Goal: Task Accomplishment & Management: Complete application form

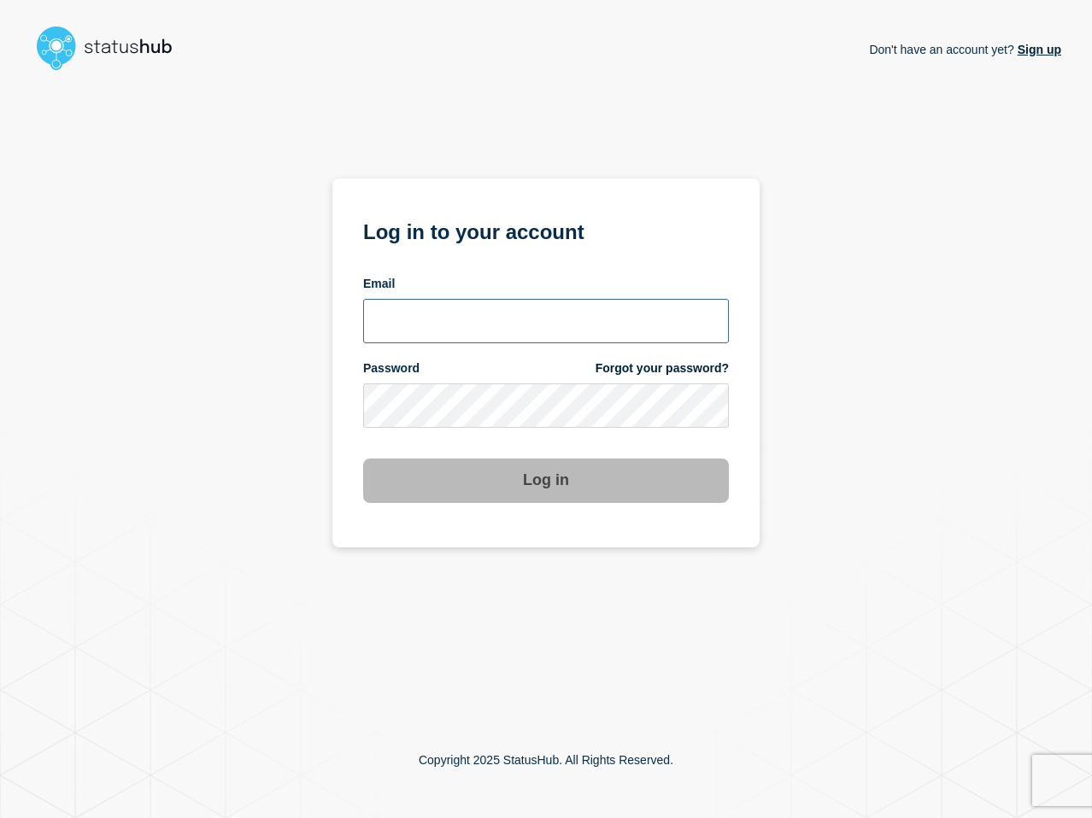
type input "lenil.samuel@bazaarvoice.com"
click at [815, 421] on div "Don't have an account yet? Sign up Log in to your account Email lenil.samuel@ba…" at bounding box center [546, 390] width 1030 height 624
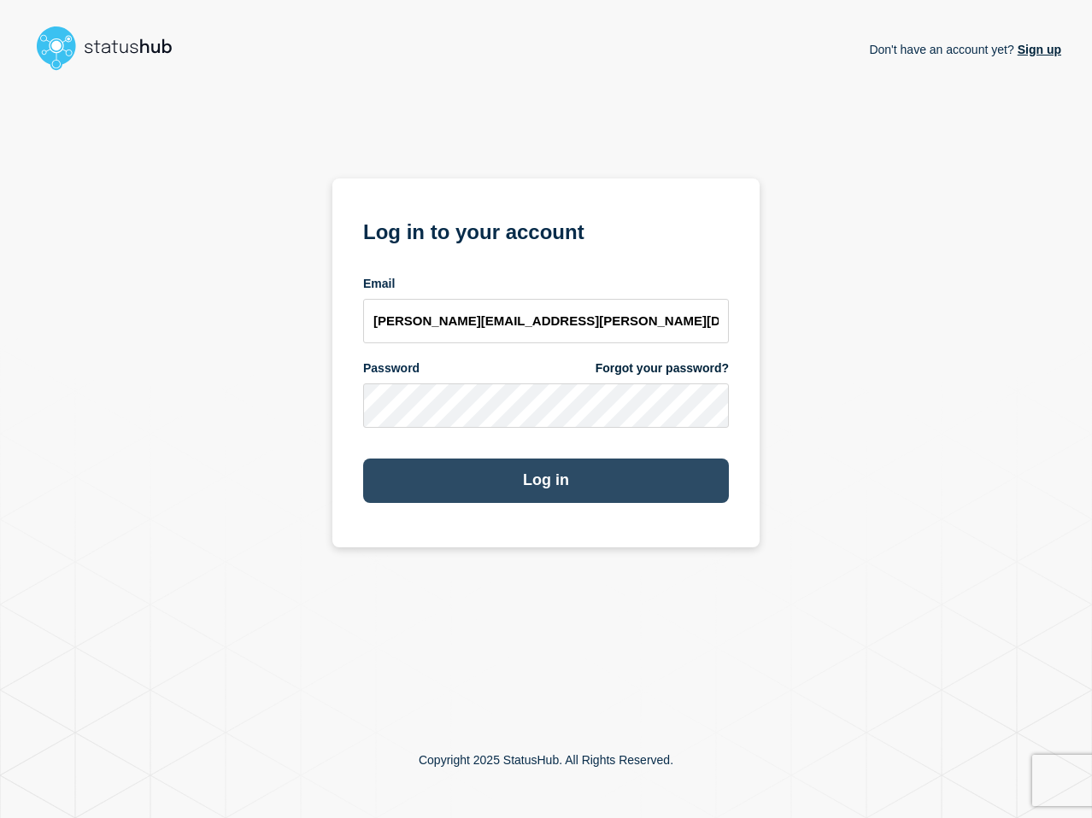
click at [479, 497] on button "Log in" at bounding box center [546, 481] width 366 height 44
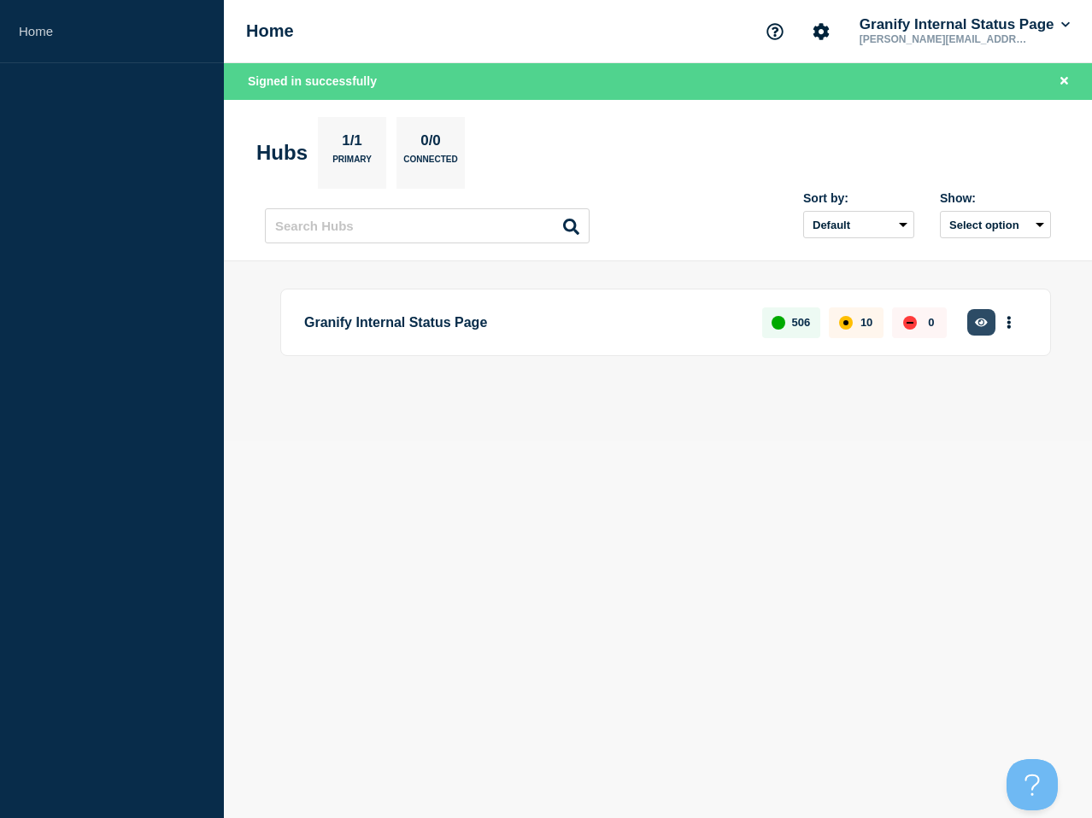
click at [981, 335] on button "button" at bounding box center [981, 322] width 28 height 26
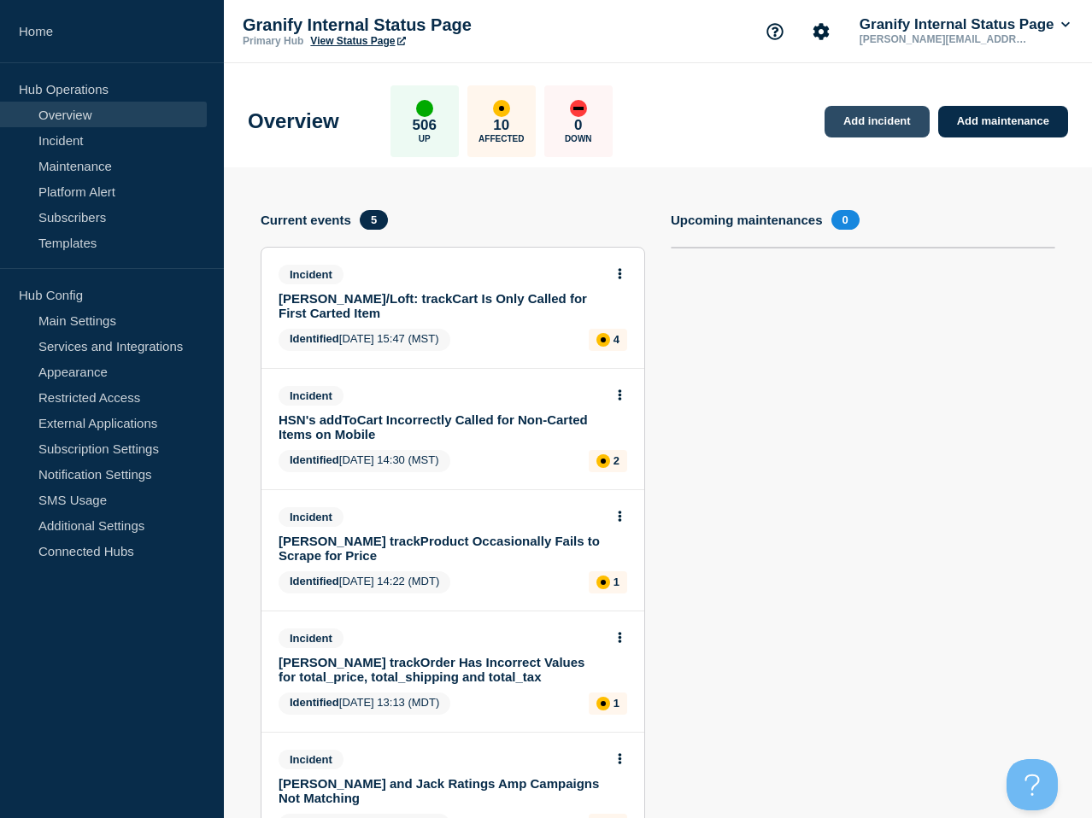
click at [902, 117] on link "Add incident" at bounding box center [876, 122] width 105 height 32
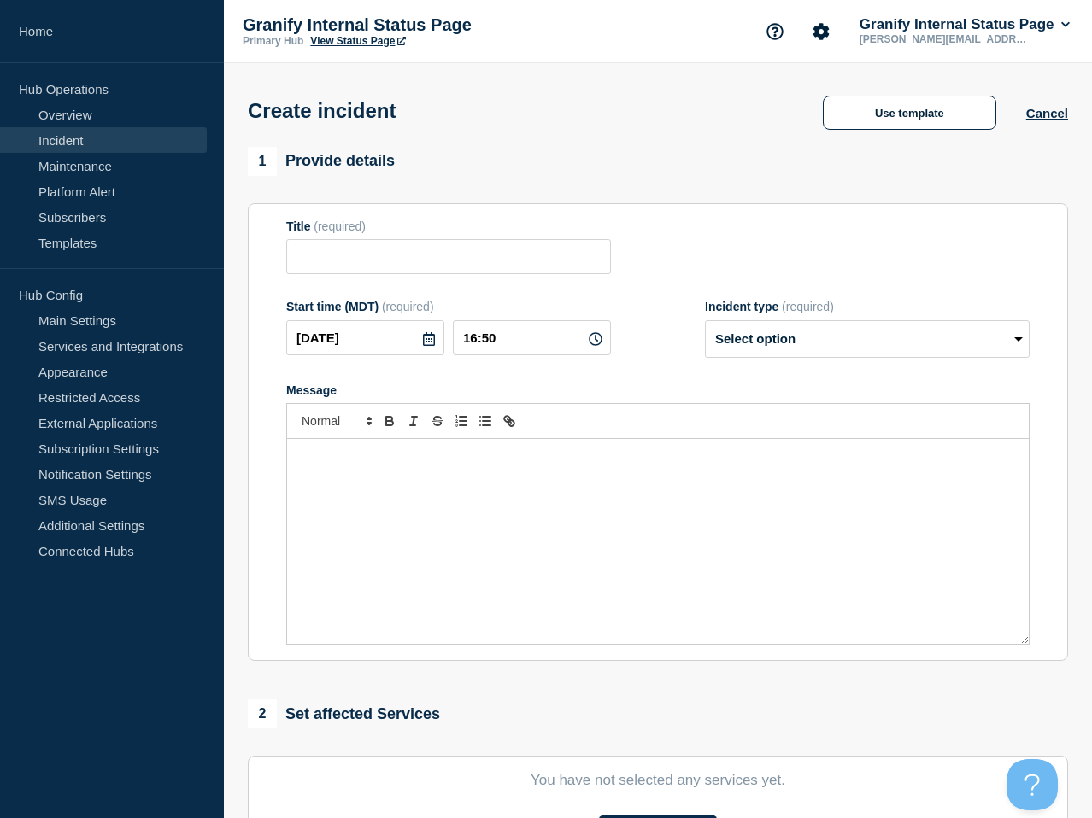
click at [863, 133] on div "Create incident Use template Cancel" at bounding box center [658, 105] width 859 height 84
click at [864, 126] on button "Use template" at bounding box center [909, 113] width 173 height 34
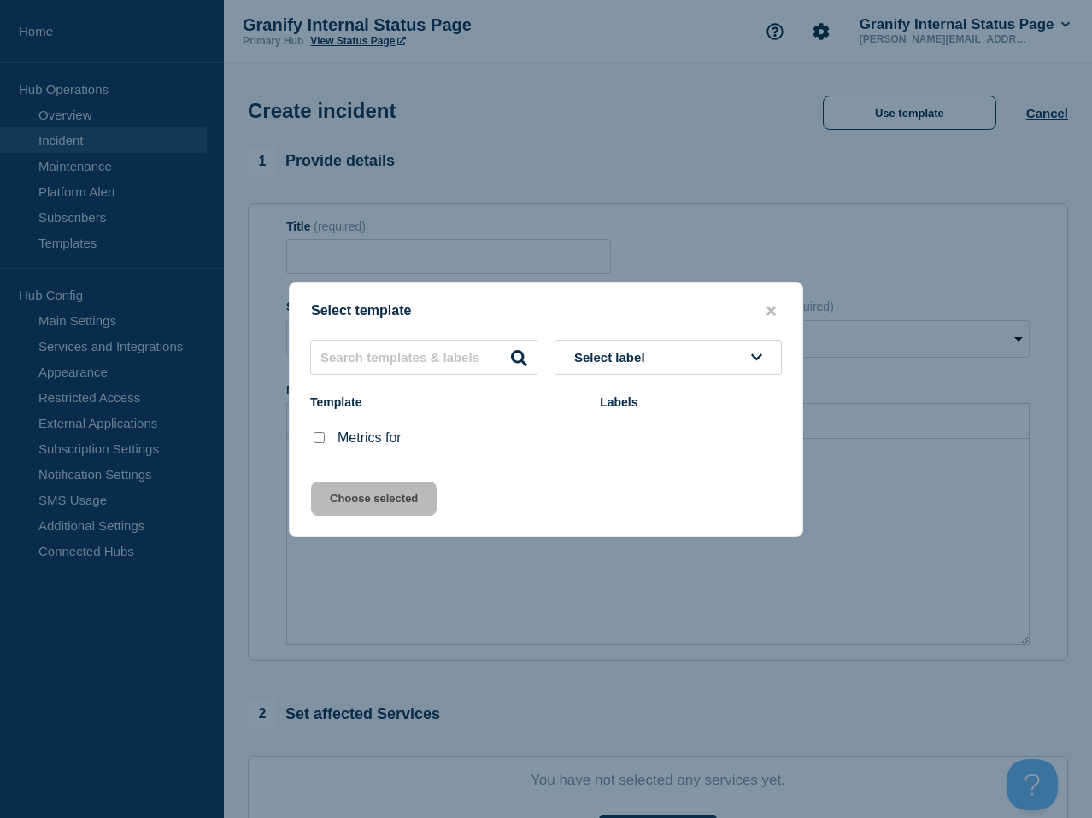
click at [318, 440] on input "Metrics for checkbox" at bounding box center [319, 437] width 11 height 11
checkbox input "true"
click at [380, 512] on button "Choose selected" at bounding box center [374, 499] width 126 height 34
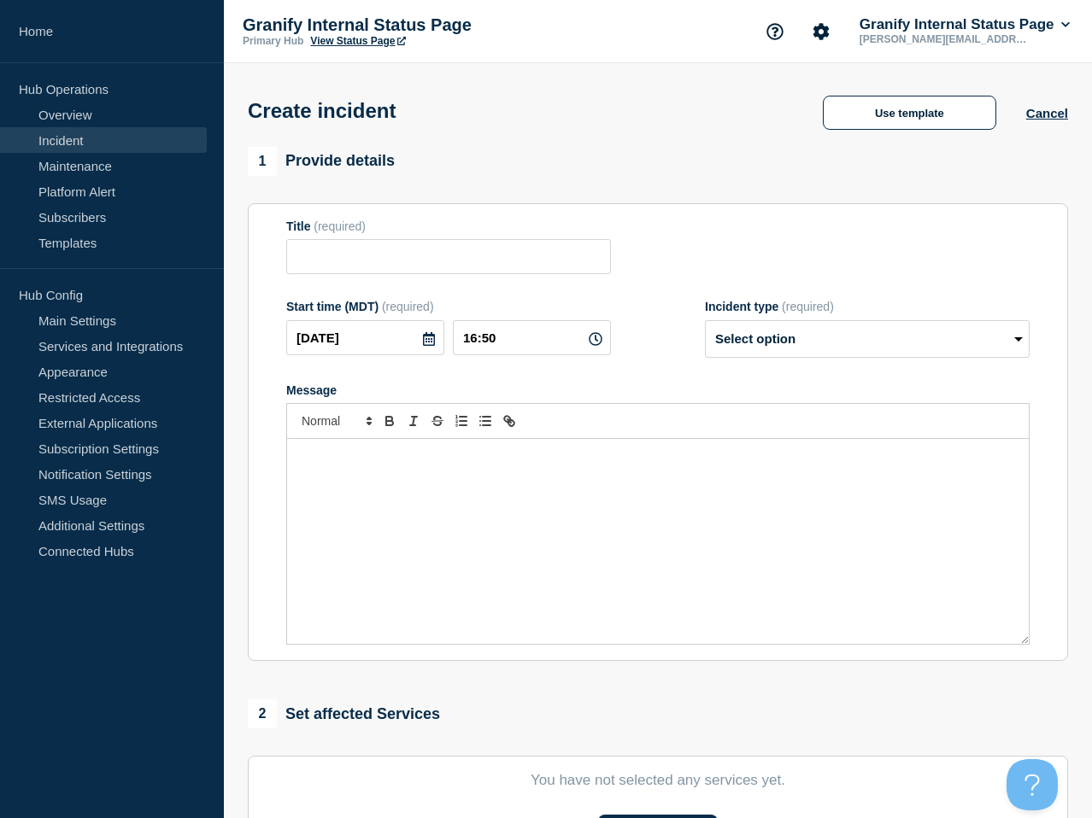
type input "Metrics for"
select select "monitoring"
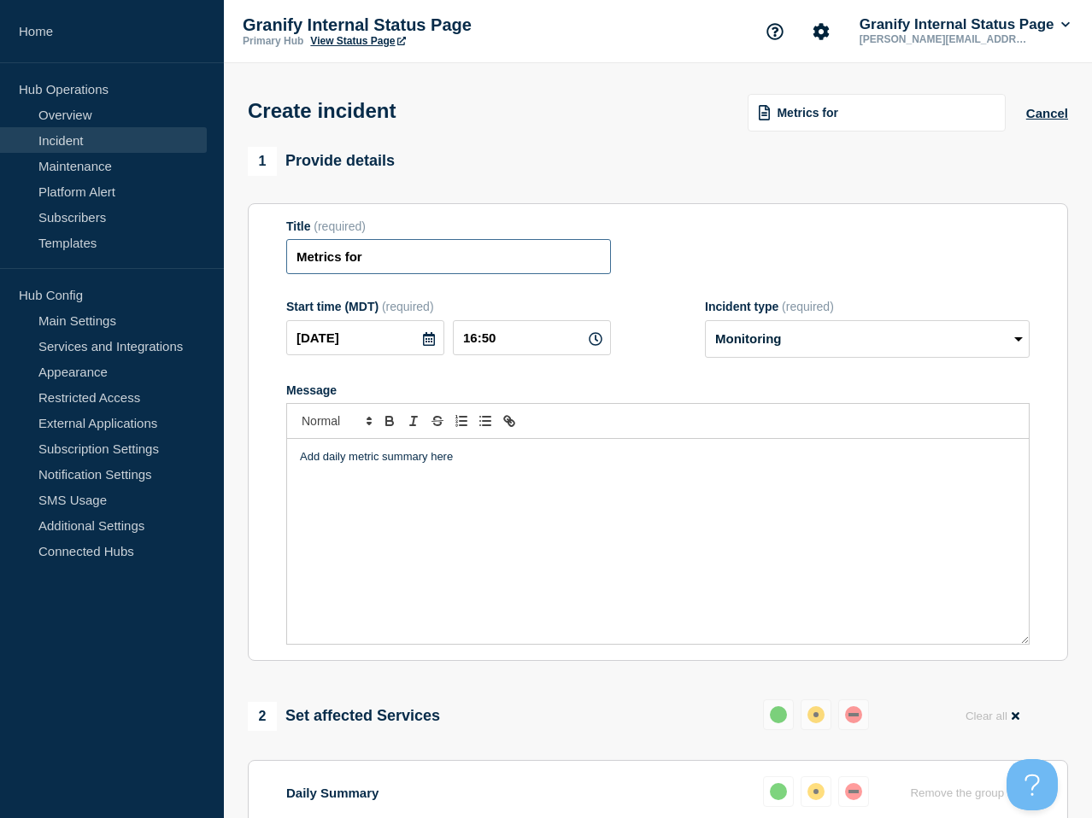
click at [496, 267] on input "Metrics for" at bounding box center [448, 256] width 325 height 35
type input "Metrics for 9/11"
click at [567, 517] on div "Add daily metric summary here" at bounding box center [657, 541] width 741 height 205
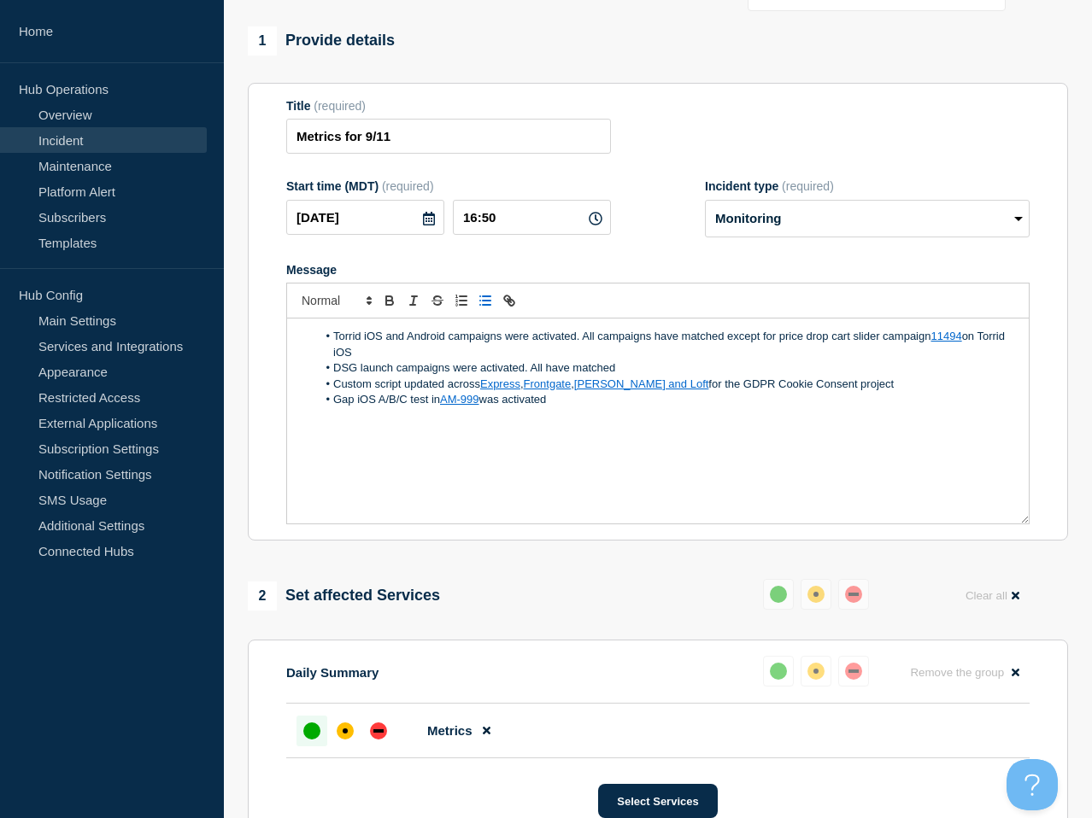
scroll to position [488, 0]
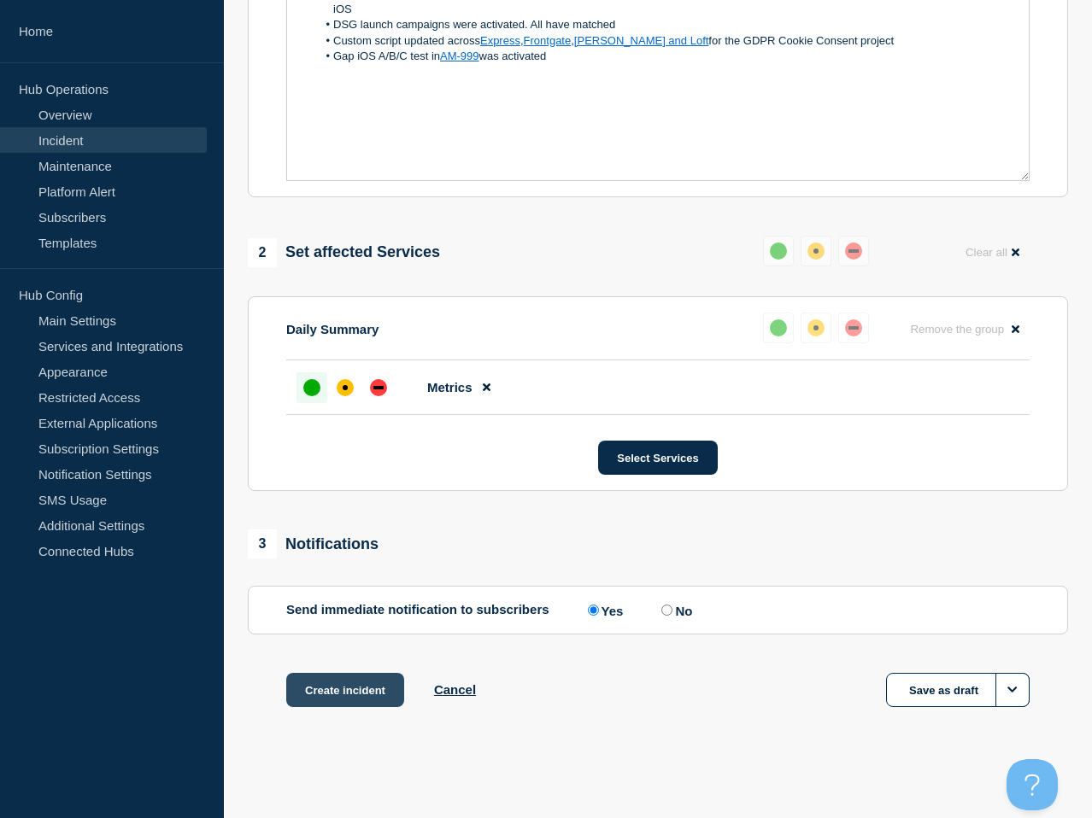
click at [298, 695] on button "Create incident" at bounding box center [345, 690] width 118 height 34
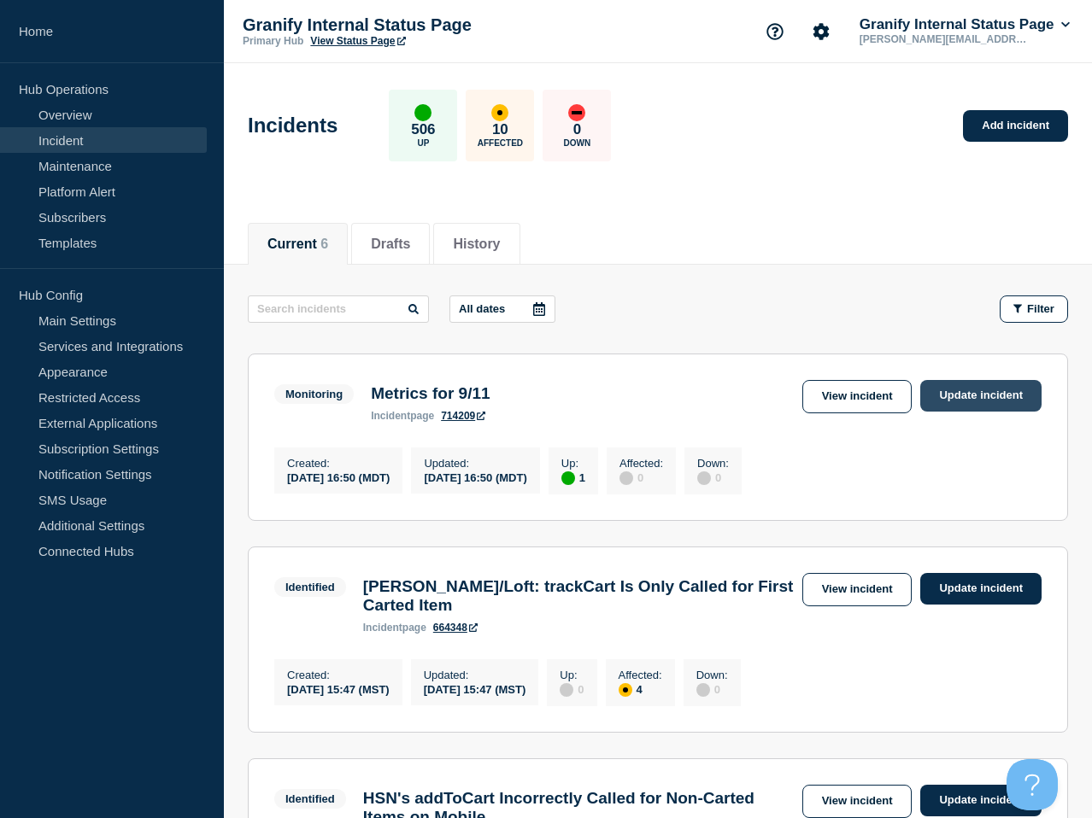
click at [998, 406] on link "Update incident" at bounding box center [980, 396] width 121 height 32
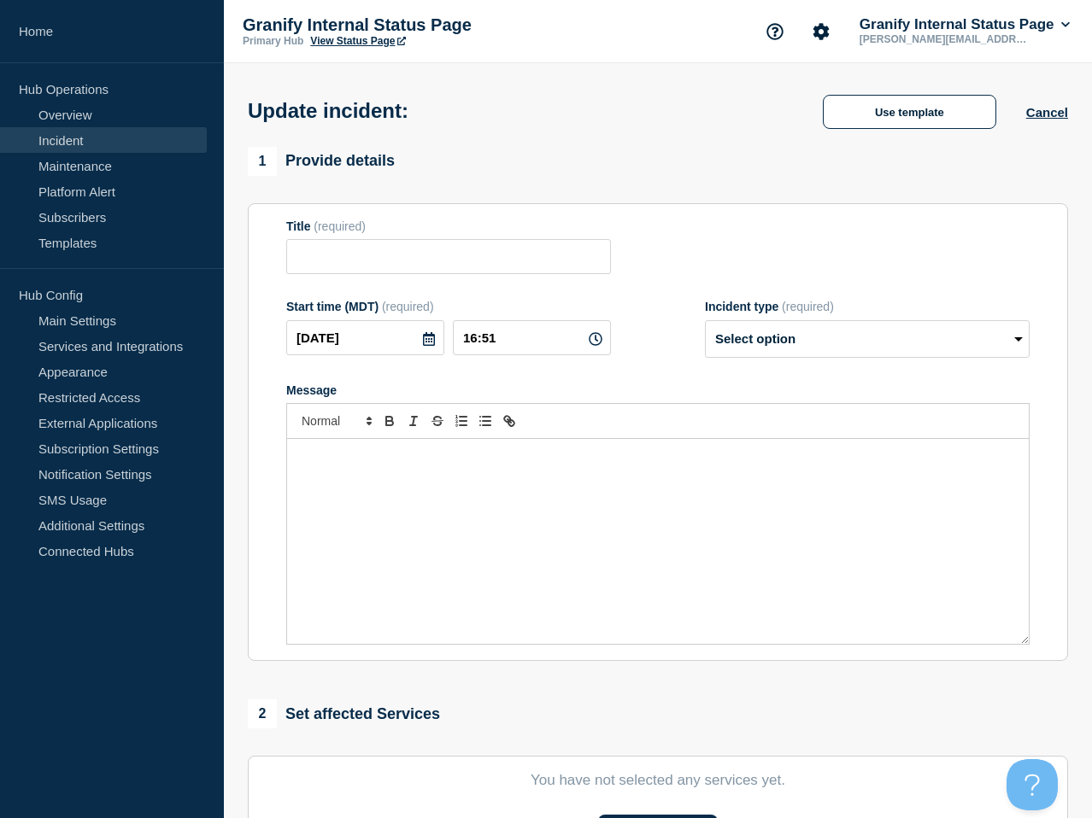
type input "Metrics for 9/11"
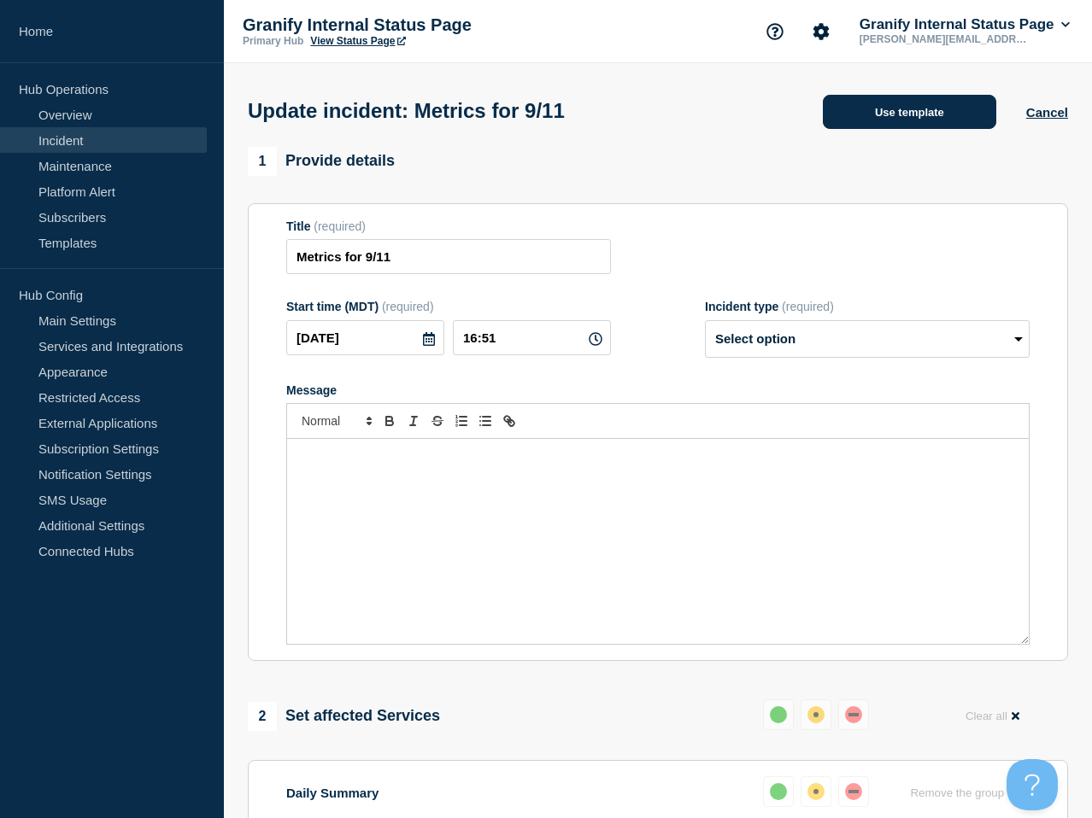
click at [917, 122] on button "Use template" at bounding box center [909, 112] width 173 height 34
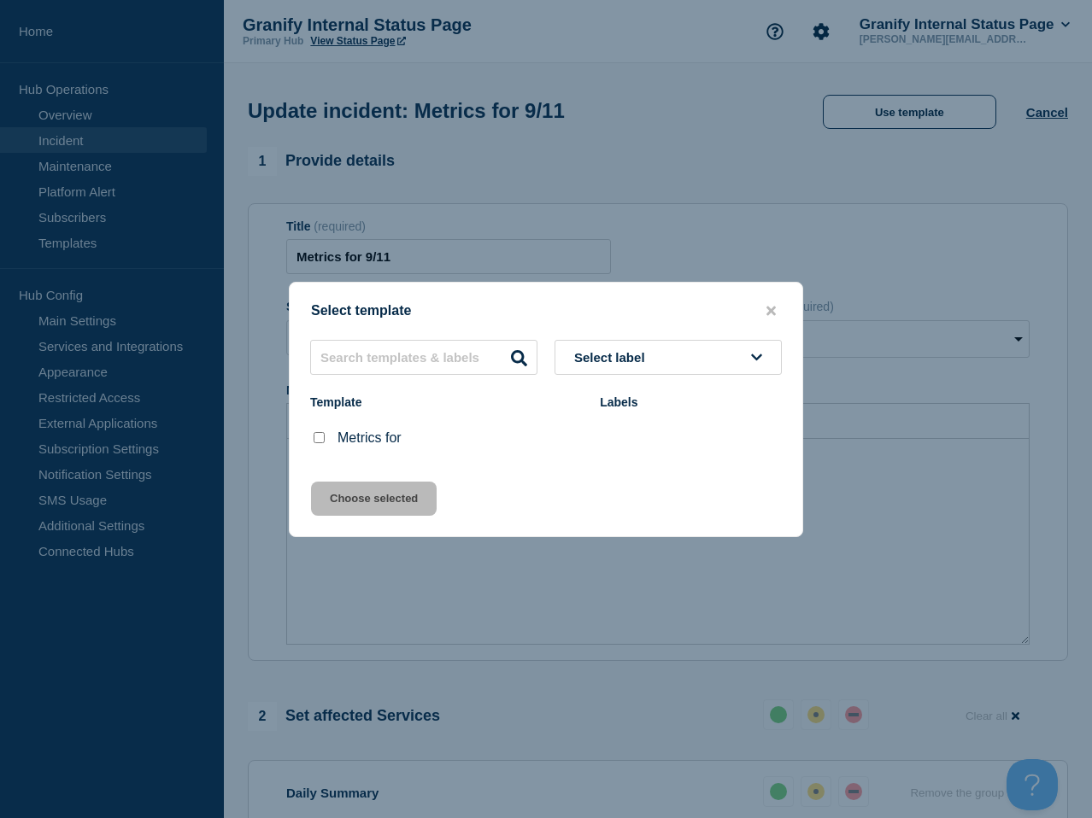
click at [317, 443] on input "Metrics for checkbox" at bounding box center [319, 437] width 11 height 11
checkbox input "true"
click at [772, 306] on icon "close button" at bounding box center [770, 310] width 9 height 9
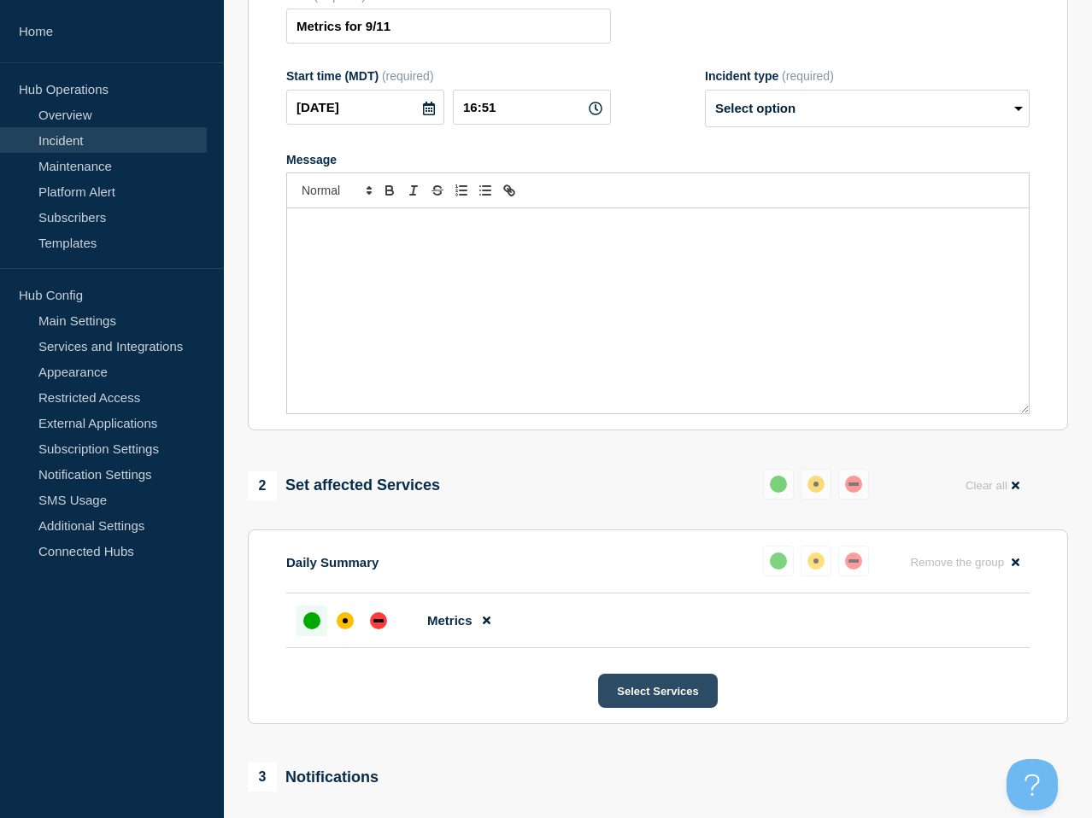
scroll to position [149, 0]
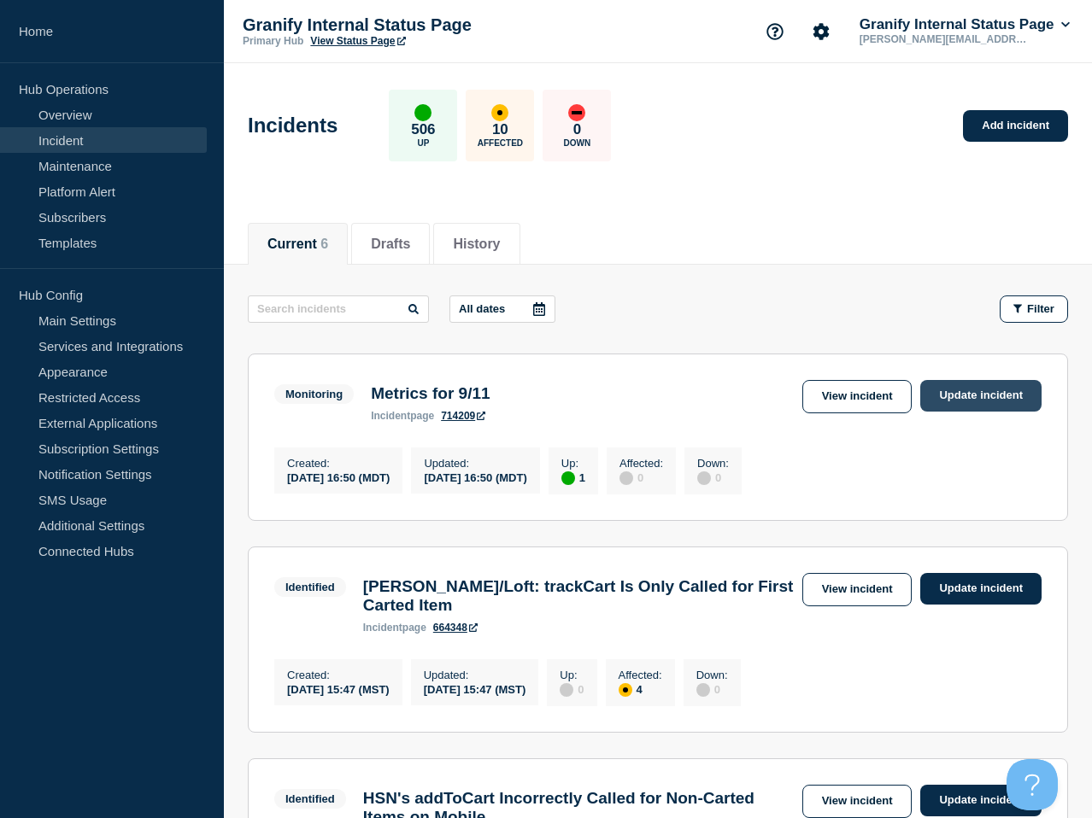
click at [952, 394] on link "Update incident" at bounding box center [980, 396] width 121 height 32
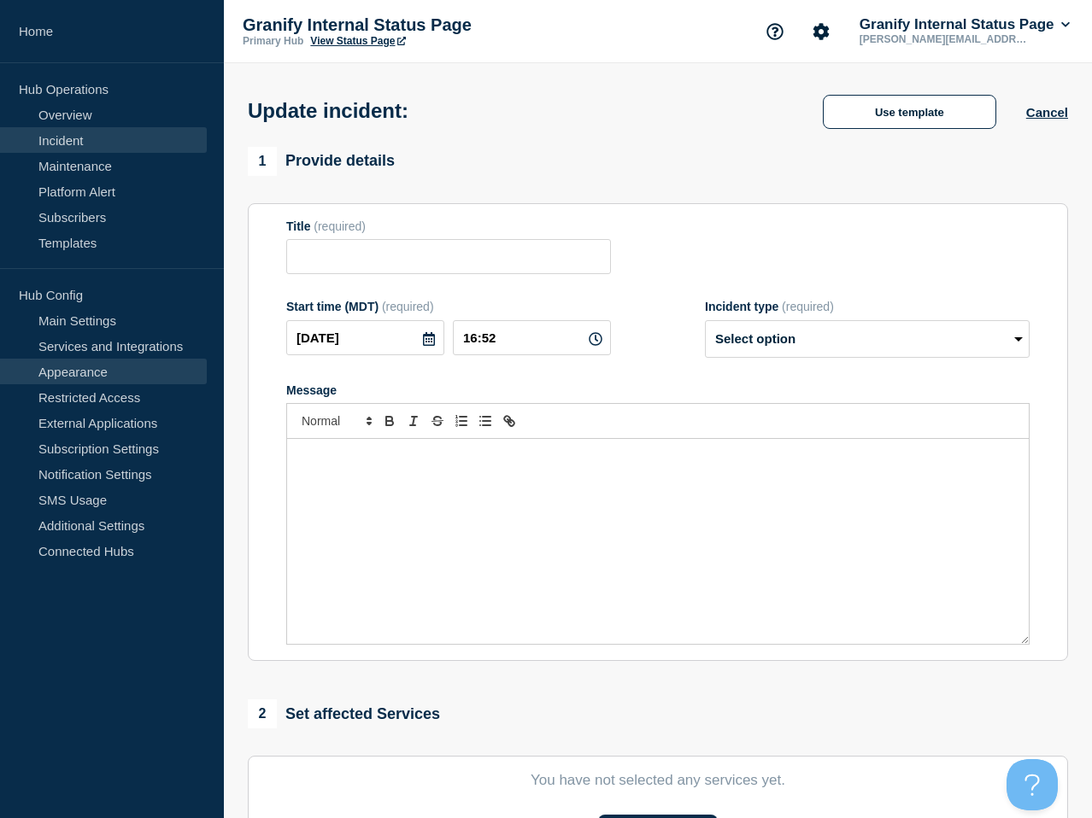
type input "Metrics for 9/11"
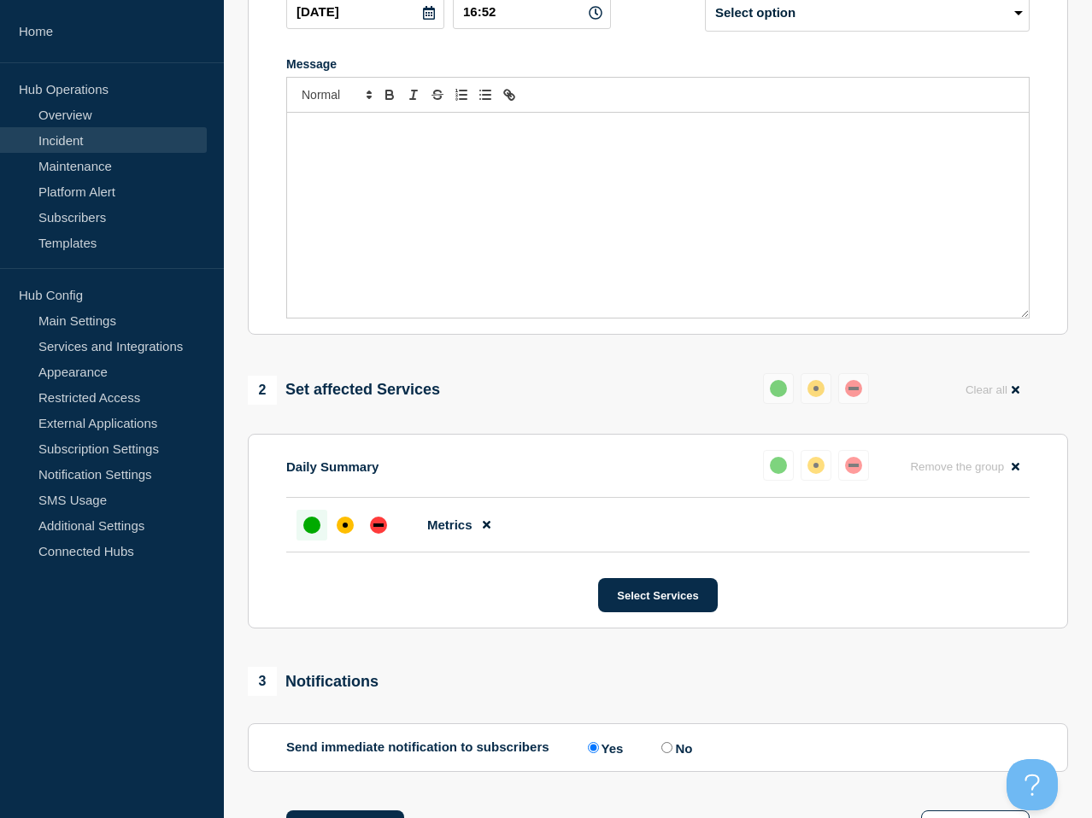
scroll to position [329, 0]
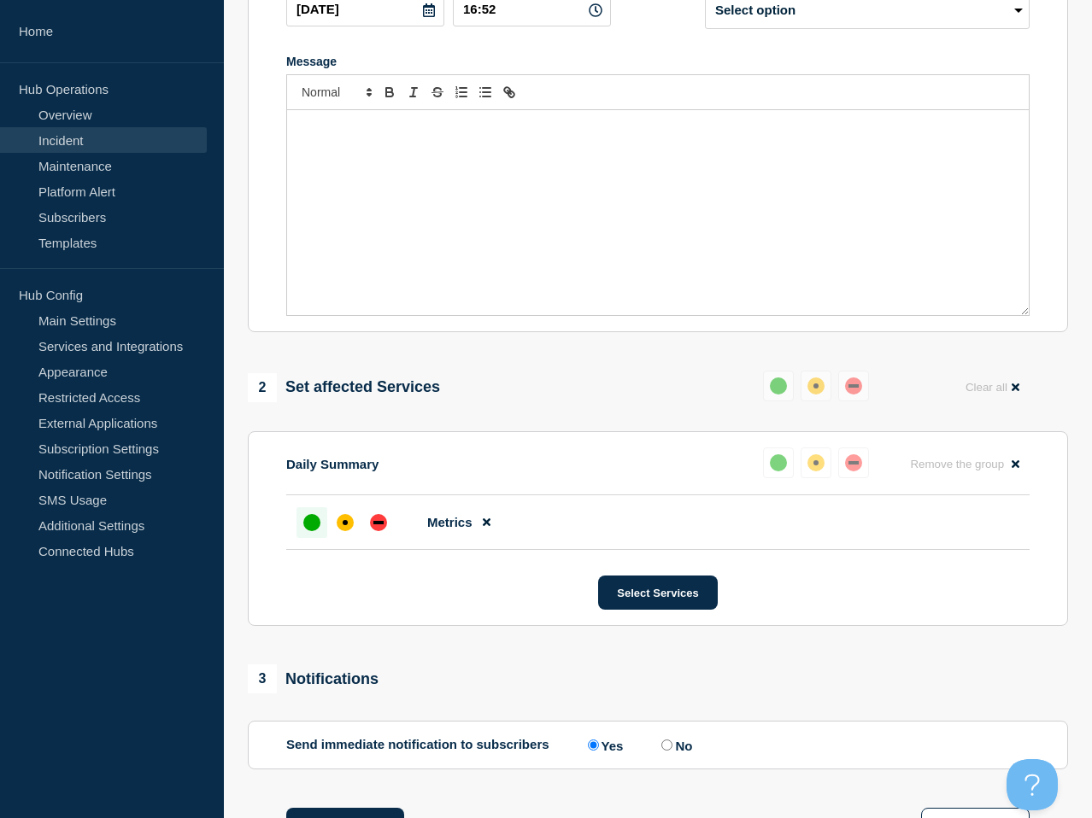
click at [756, 259] on div "Message" at bounding box center [657, 212] width 741 height 205
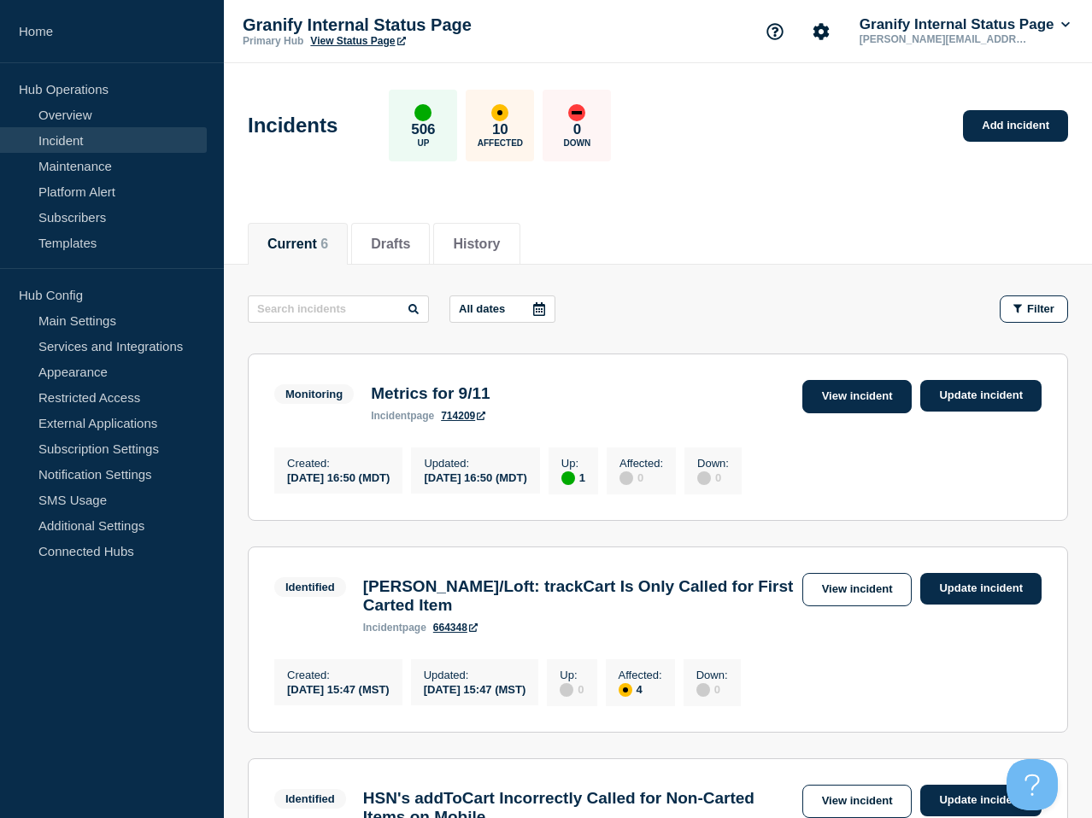
click at [848, 405] on link "View incident" at bounding box center [857, 396] width 110 height 33
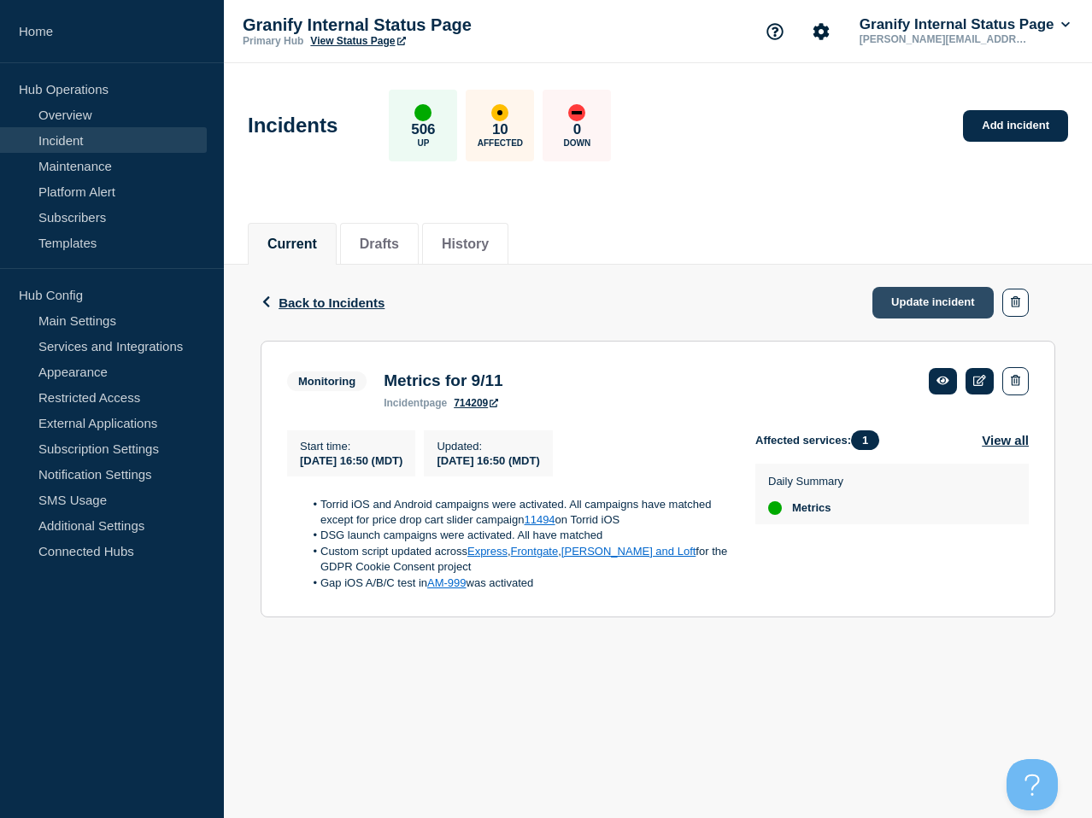
click at [923, 304] on link "Update incident" at bounding box center [932, 303] width 121 height 32
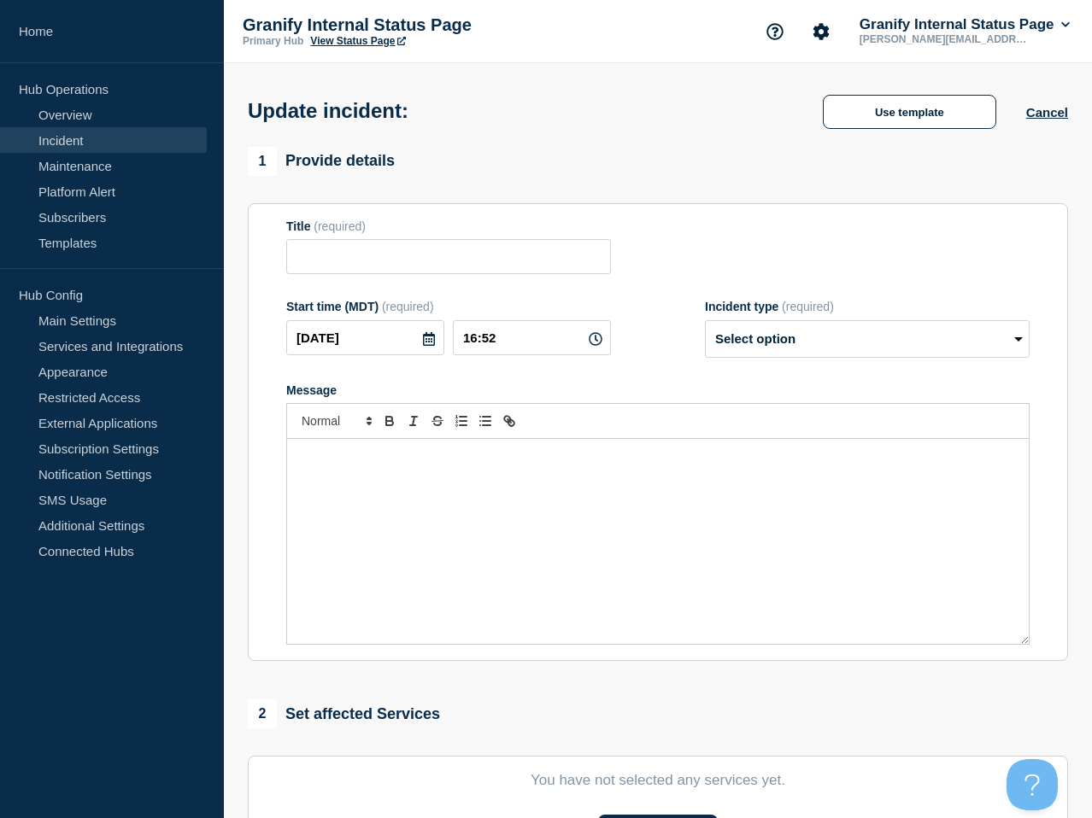
type input "Metrics for 9/11"
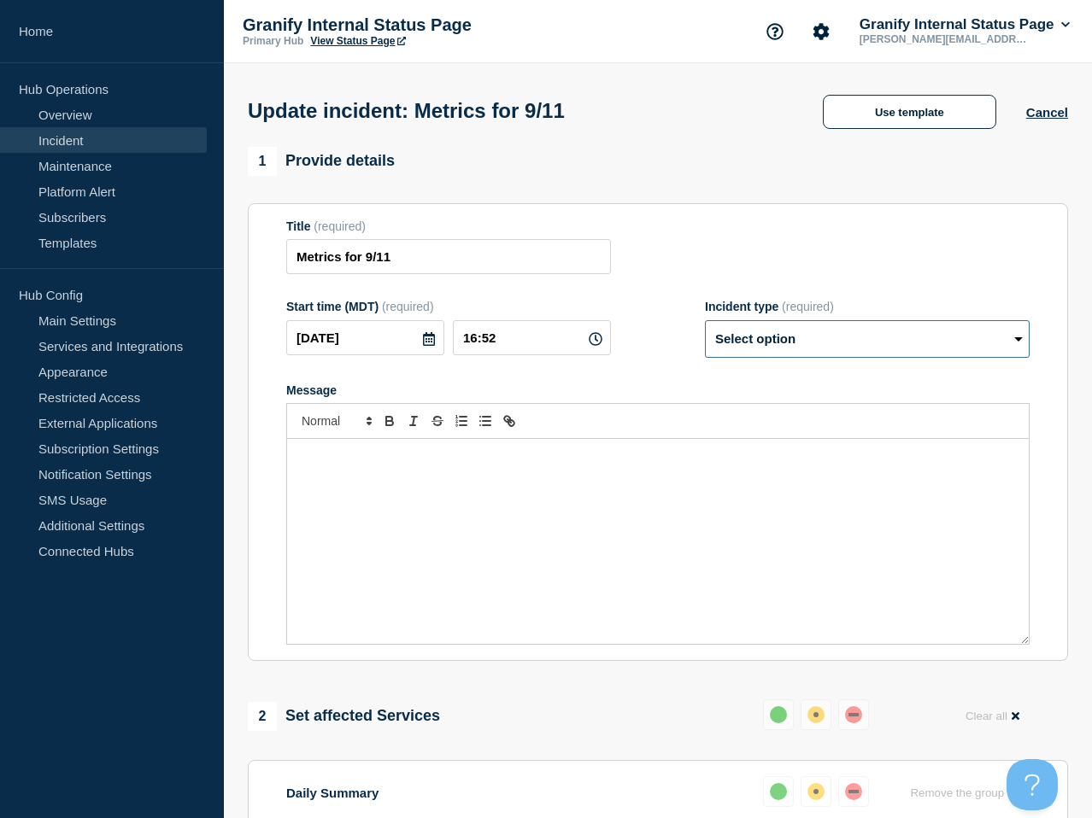
click at [805, 358] on select "Select option Investigating Identified Monitoring Resolved" at bounding box center [867, 339] width 325 height 38
select select "resolved"
click at [705, 331] on select "Select option Investigating Identified Monitoring Resolved" at bounding box center [867, 339] width 325 height 38
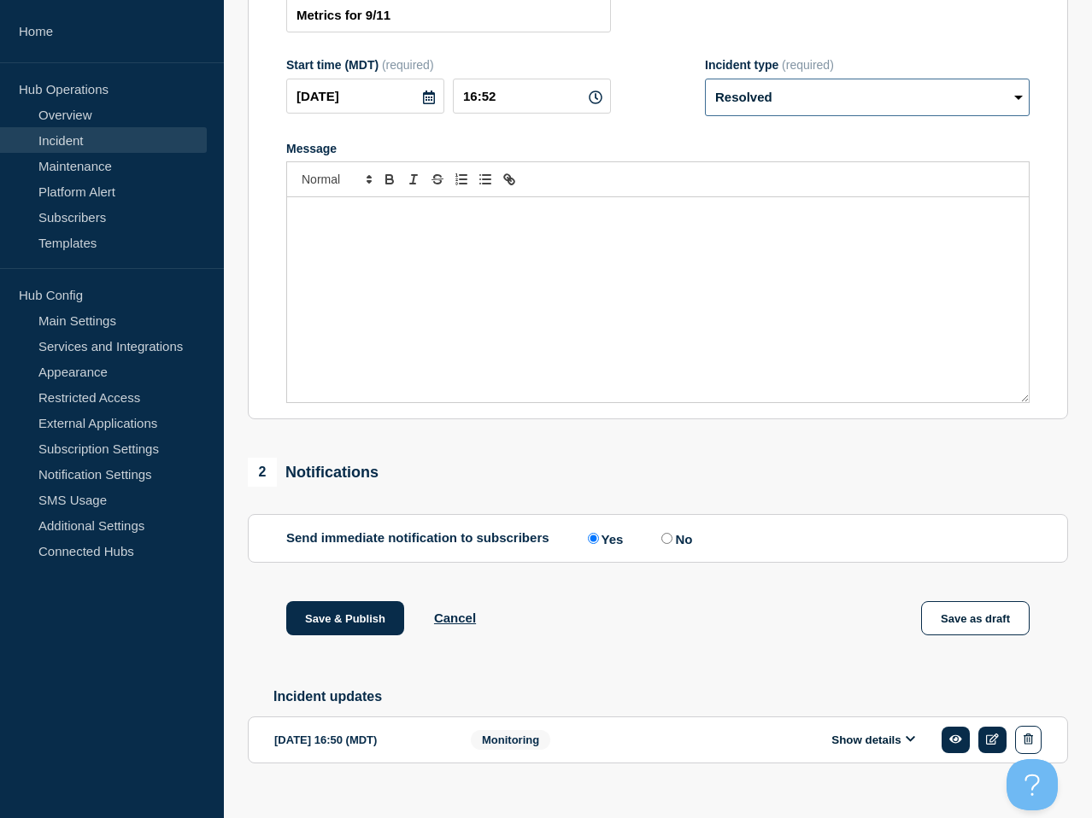
scroll to position [289, 0]
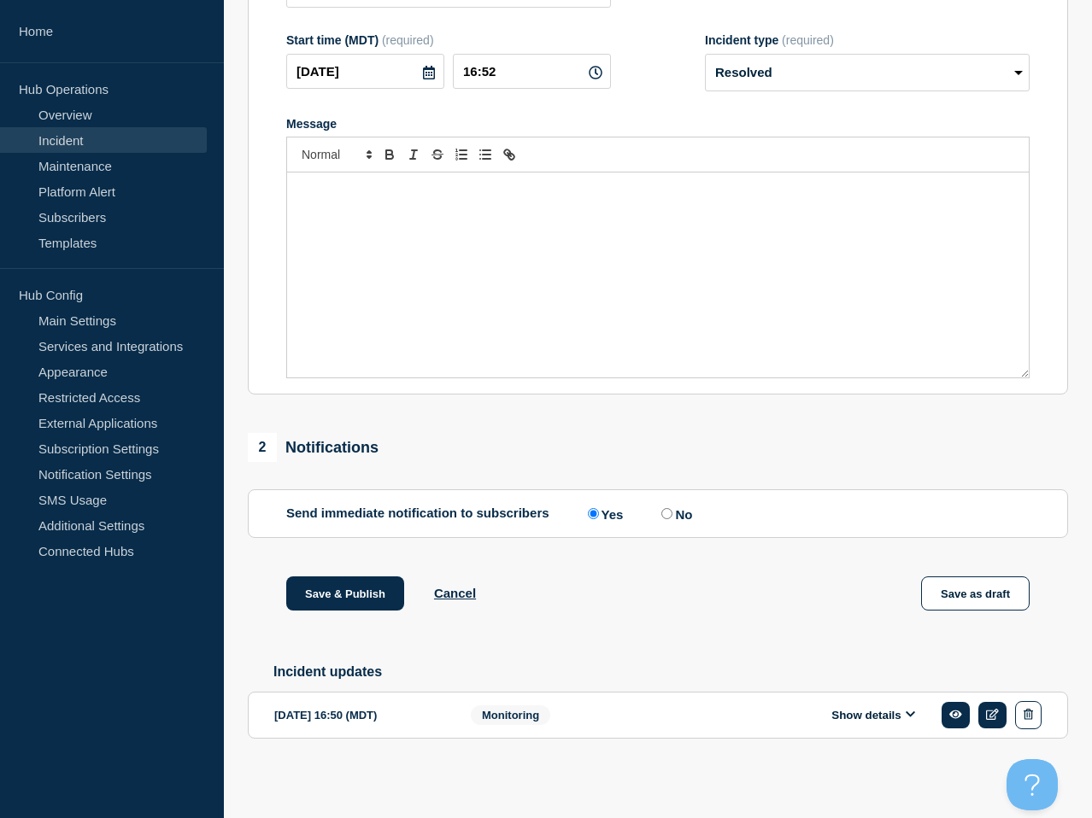
drag, startPoint x: 662, startPoint y: 504, endPoint x: 677, endPoint y: 496, distance: 16.4
click at [662, 508] on input "No" at bounding box center [666, 513] width 11 height 11
radio input "true"
radio input "false"
click at [360, 589] on button "Save & Publish" at bounding box center [345, 594] width 118 height 34
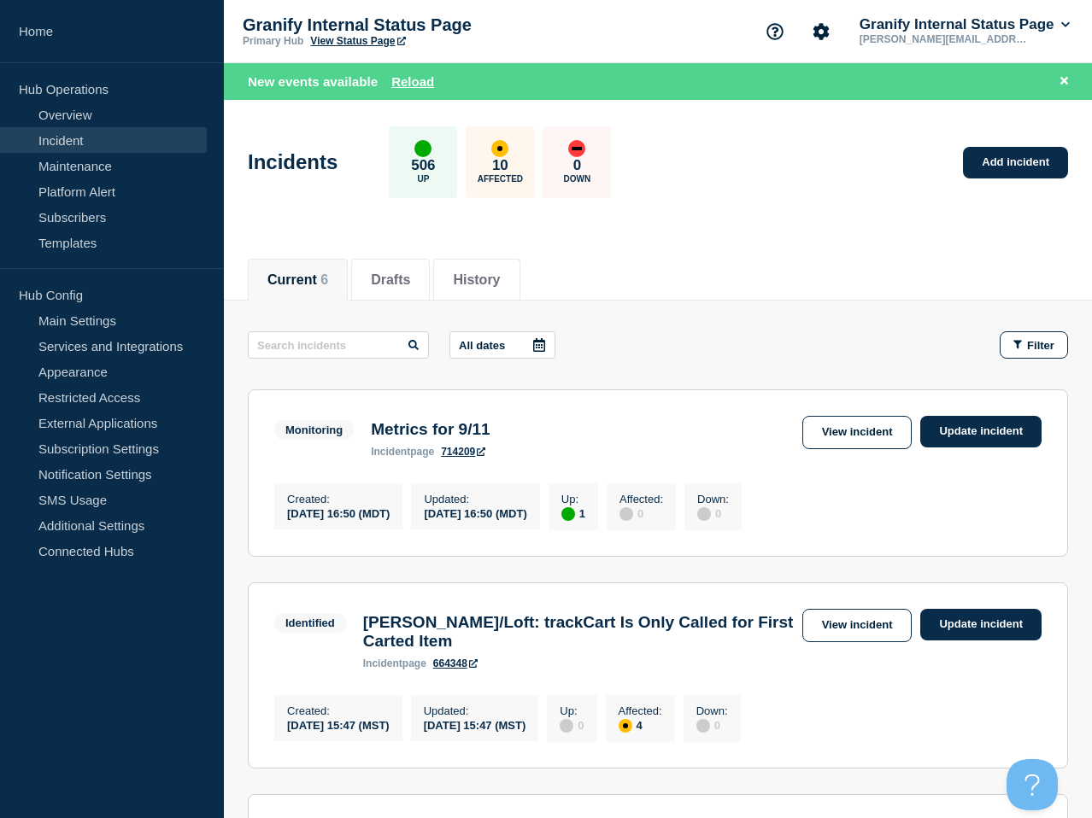
scroll to position [8, 0]
